Goal: Task Accomplishment & Management: Complete application form

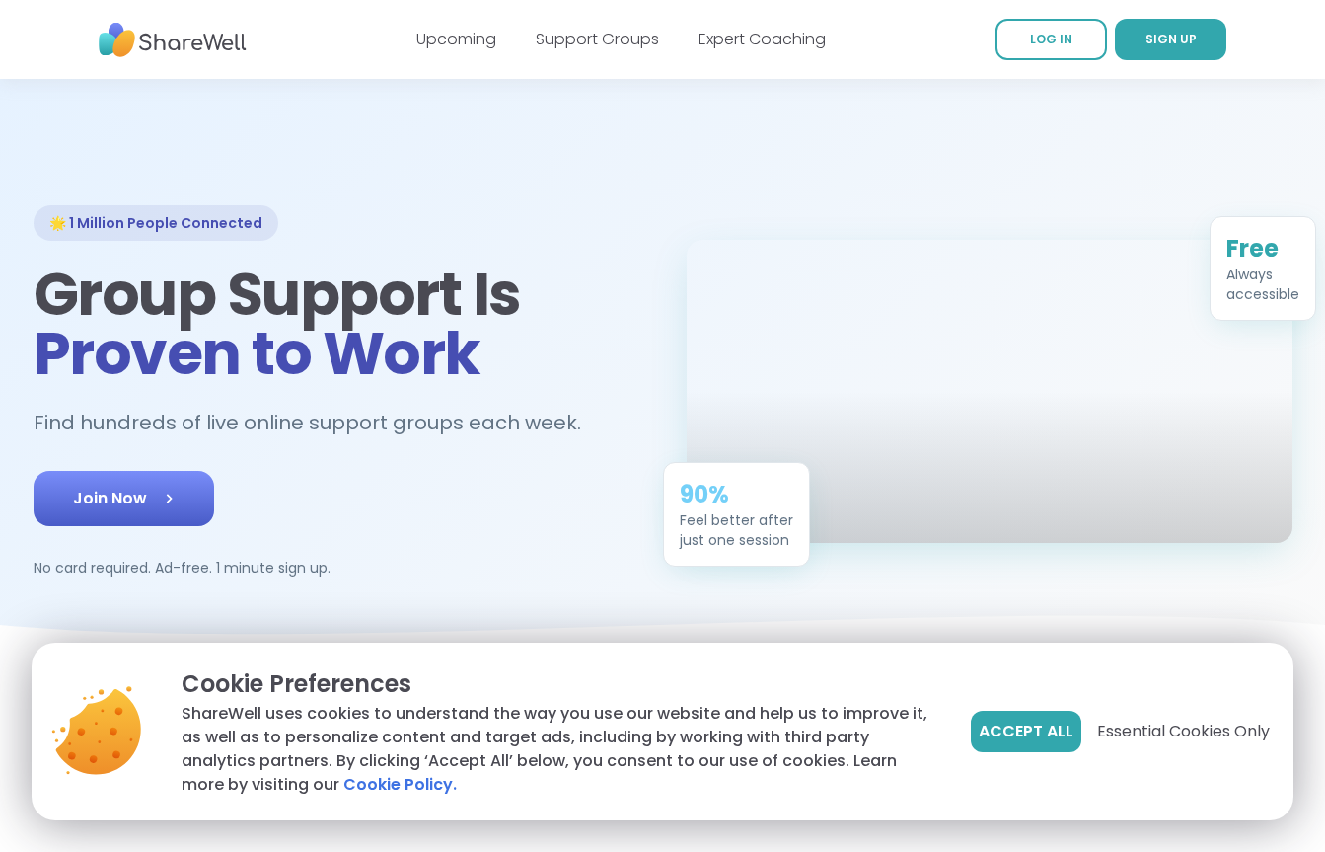
click at [148, 491] on link "Join Now" at bounding box center [124, 498] width 181 height 55
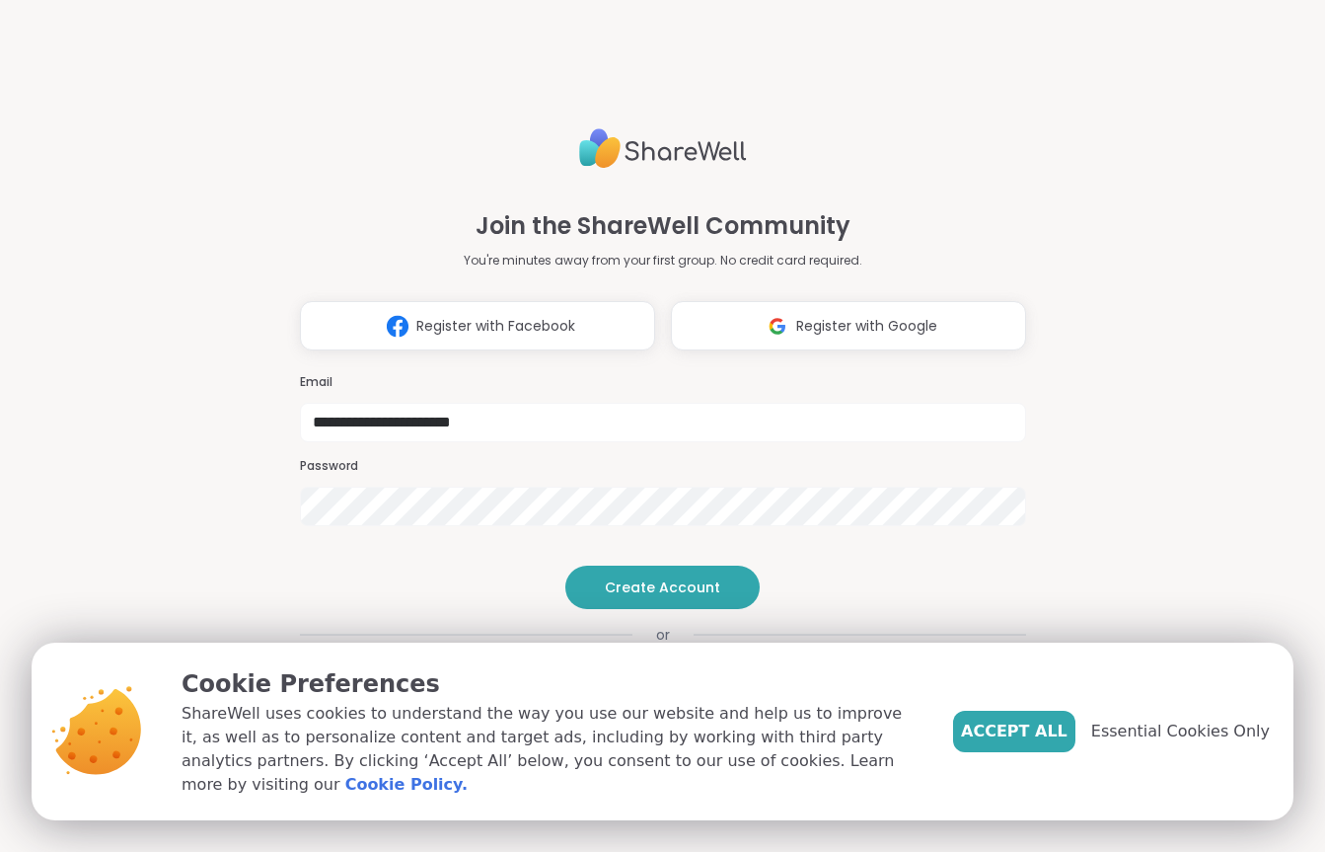
type input "**********"
click at [687, 609] on button "Create Account" at bounding box center [662, 586] width 194 height 43
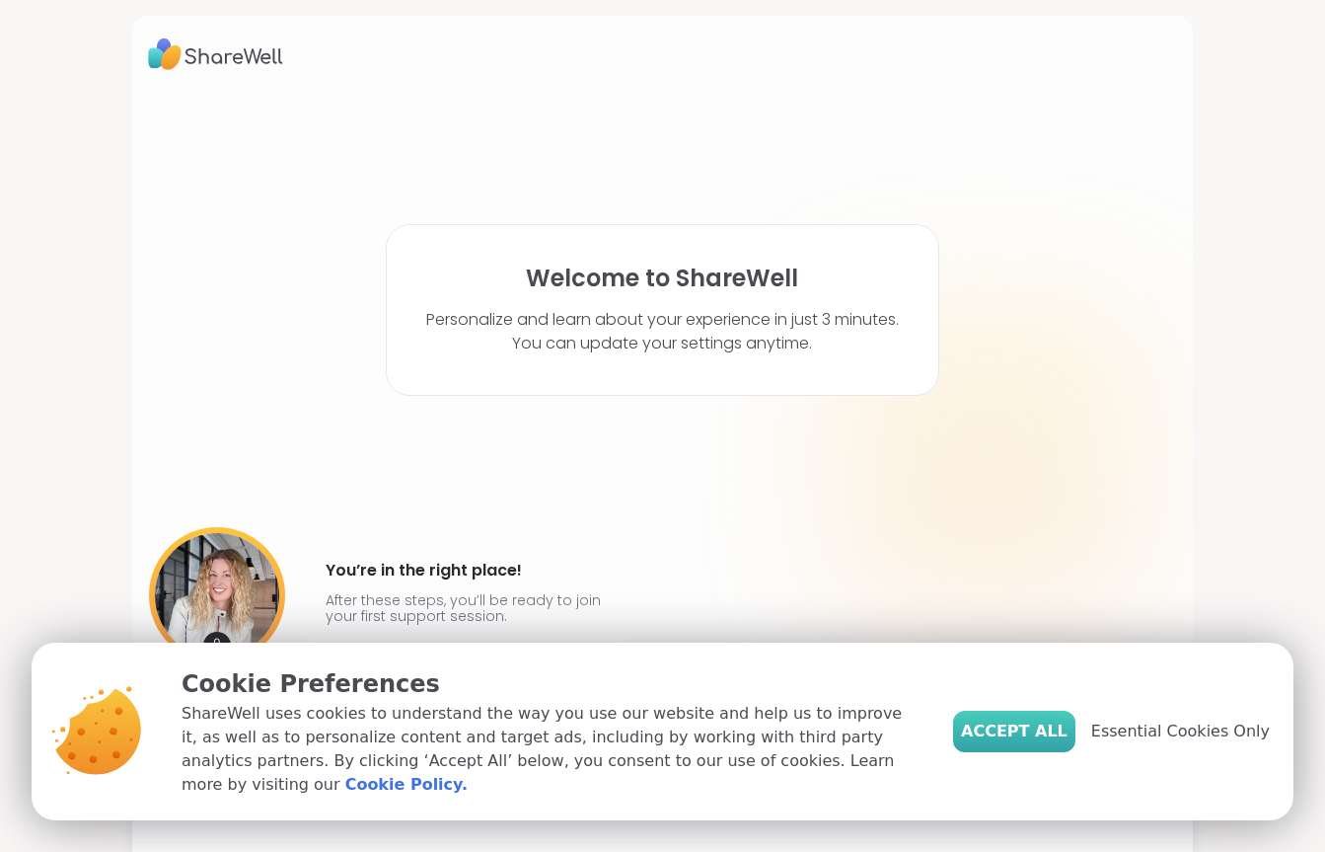
click at [1037, 730] on button "Accept All" at bounding box center [1014, 730] width 122 height 41
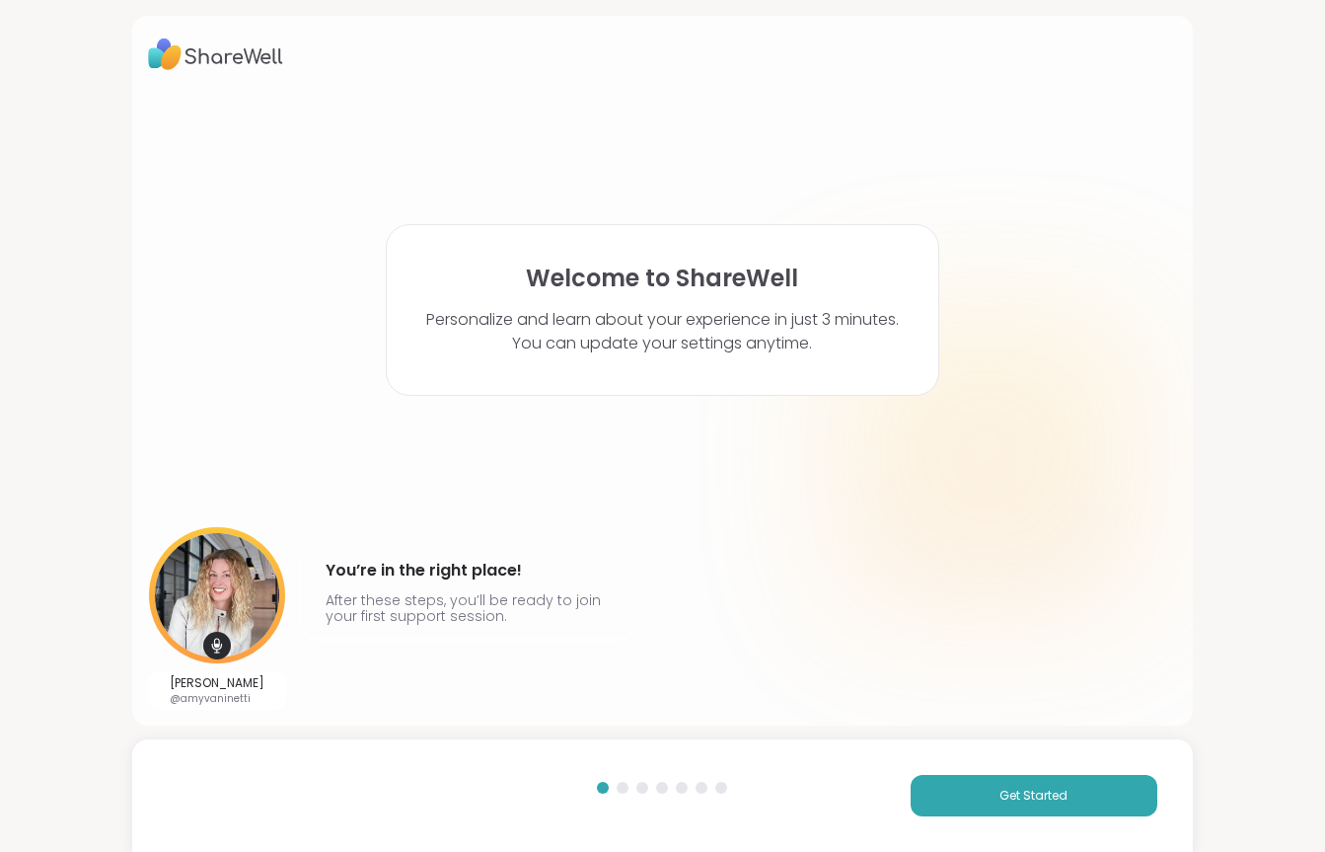
click at [990, 818] on div "Get Started" at bounding box center [662, 795] width 1060 height 112
click at [992, 803] on button "Get Started" at bounding box center [1034, 795] width 247 height 41
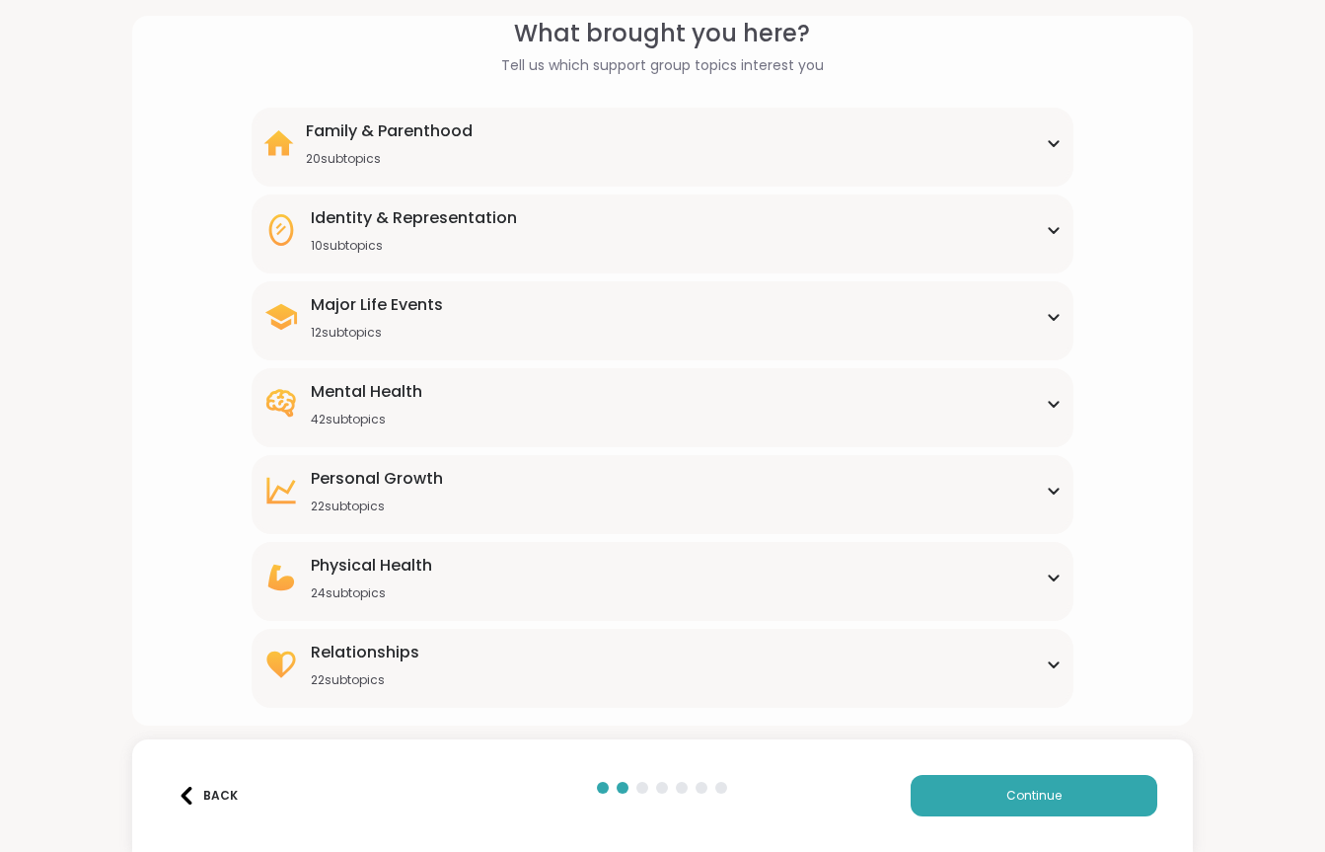
click at [852, 659] on div "Relationships 22 subtopics" at bounding box center [662, 663] width 799 height 47
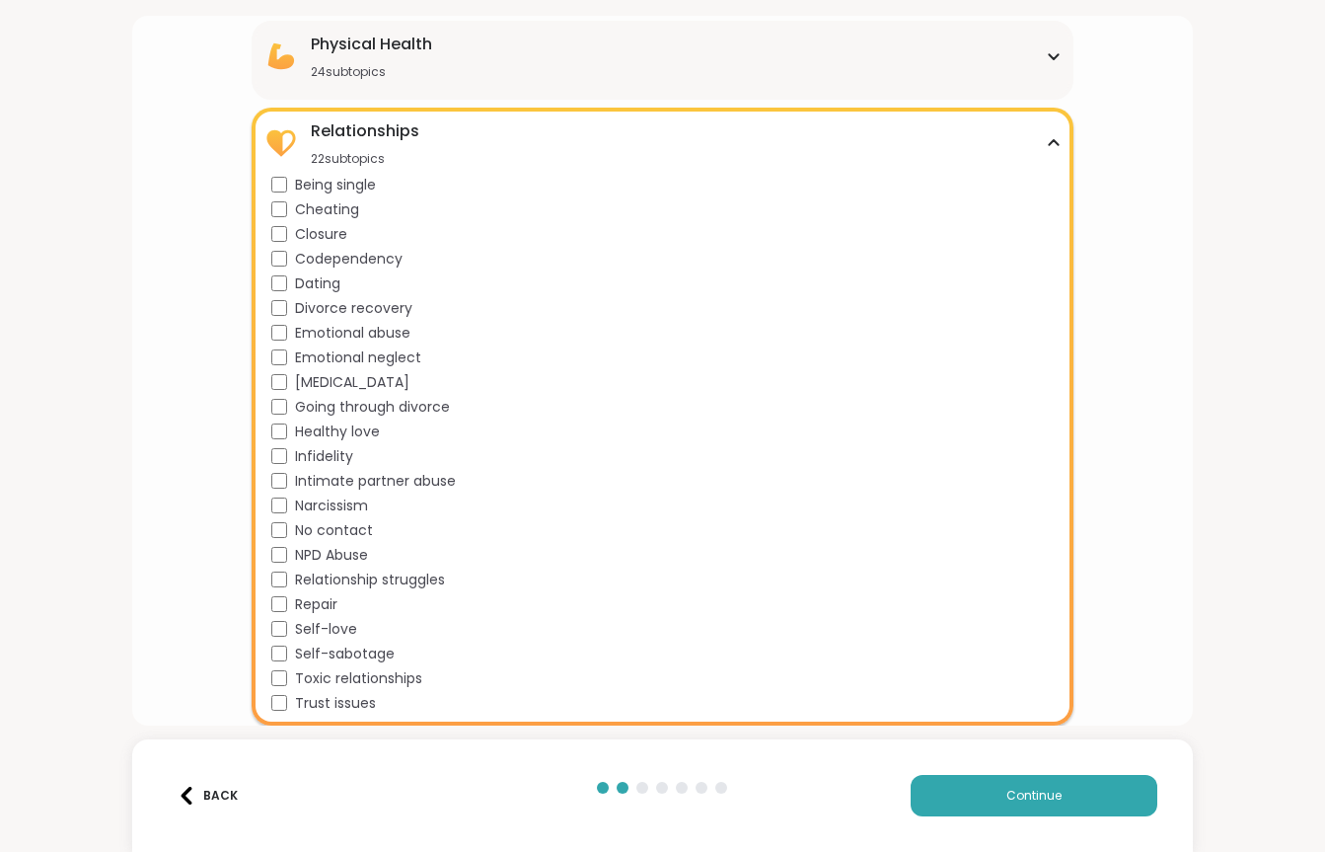
scroll to position [614, 0]
click at [932, 796] on button "Continue" at bounding box center [1034, 795] width 247 height 41
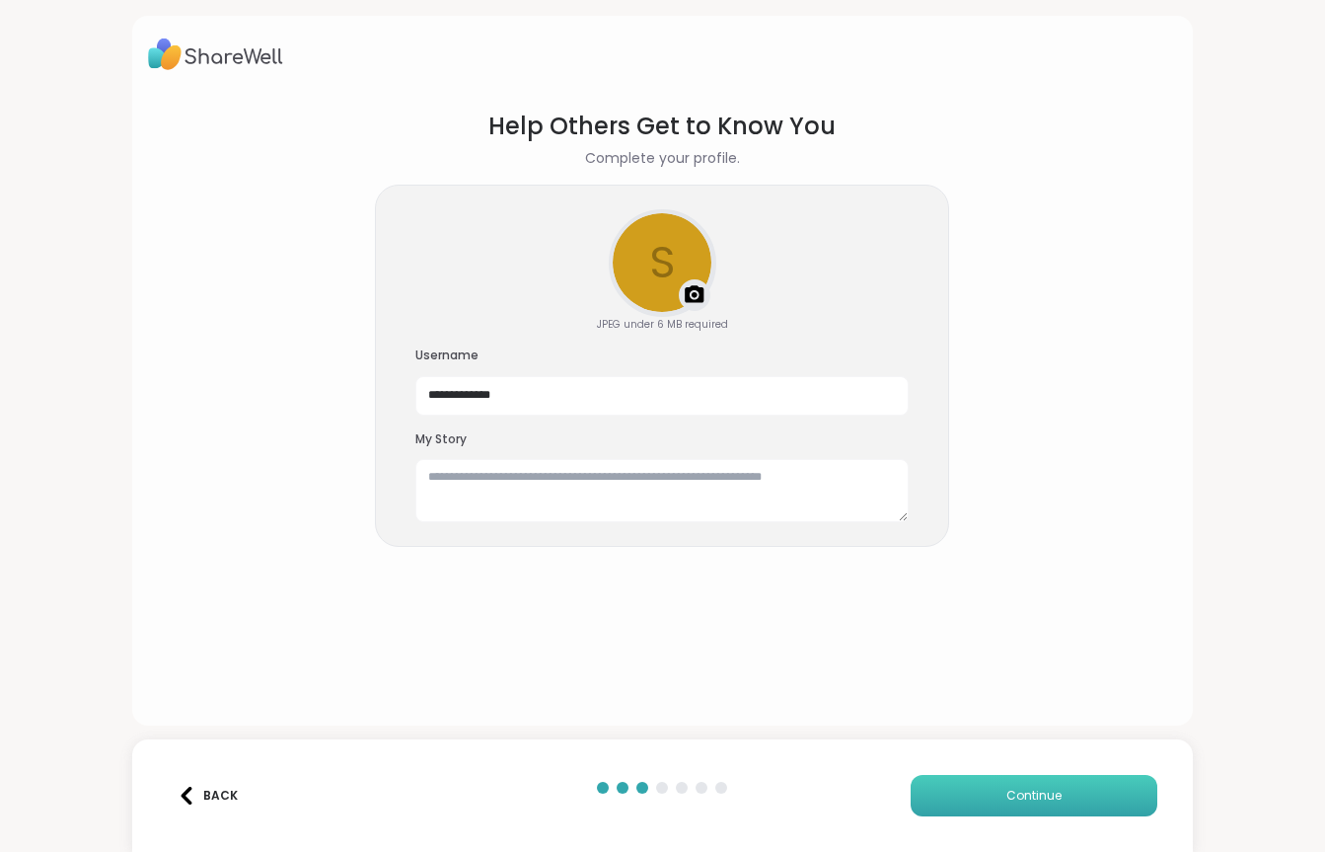
scroll to position [0, 0]
click at [677, 477] on textarea at bounding box center [661, 490] width 493 height 63
type textarea "*"
click at [1040, 790] on span "Continue" at bounding box center [1033, 795] width 55 height 18
